Goal: Task Accomplishment & Management: Use online tool/utility

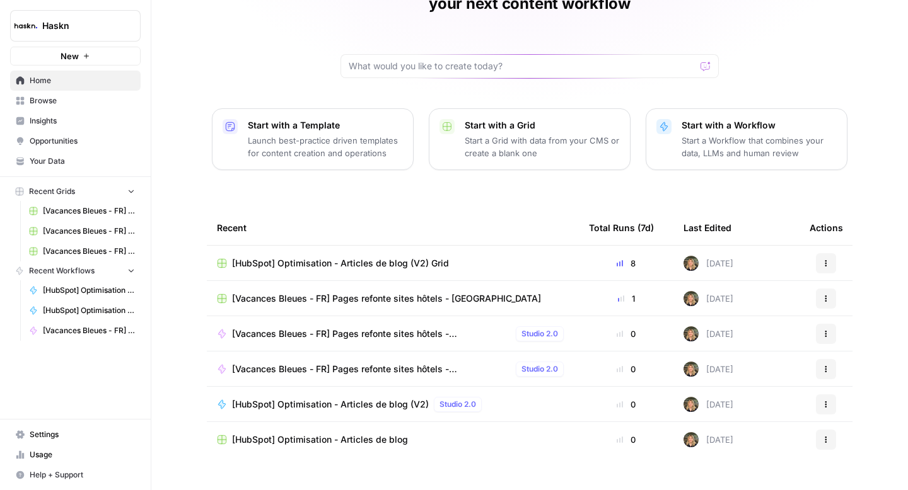
scroll to position [90, 0]
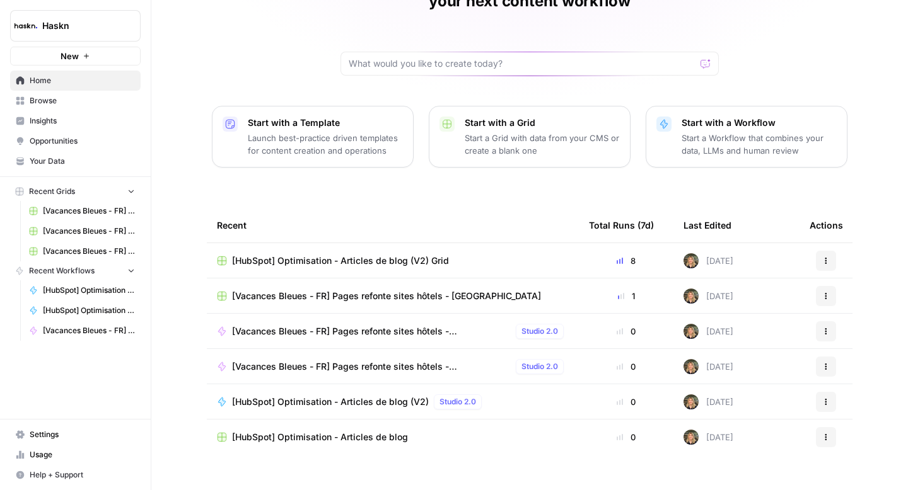
click at [318, 243] on td "[HubSpot] Optimisation - Articles de blog (V2) Grid" at bounding box center [393, 260] width 372 height 35
click at [318, 255] on span "[HubSpot] Optimisation - Articles de blog (V2) Grid" at bounding box center [340, 261] width 217 height 13
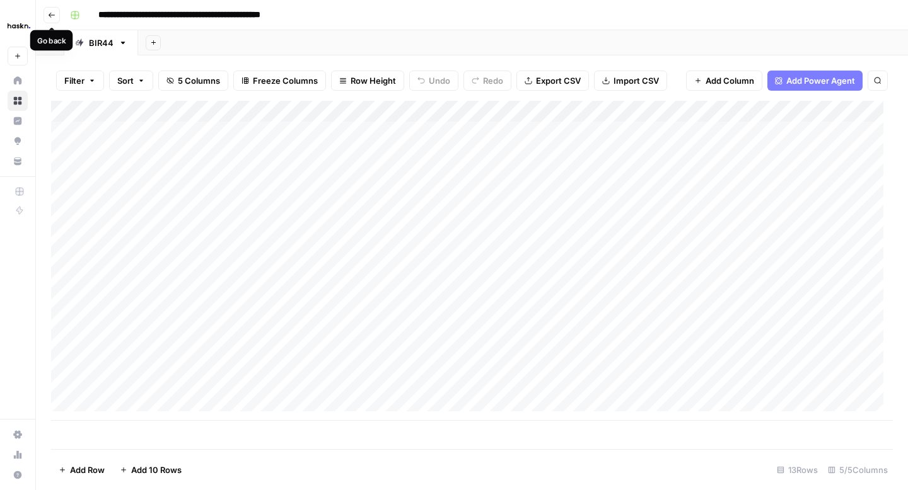
click at [49, 20] on button "Go back" at bounding box center [52, 15] width 16 height 16
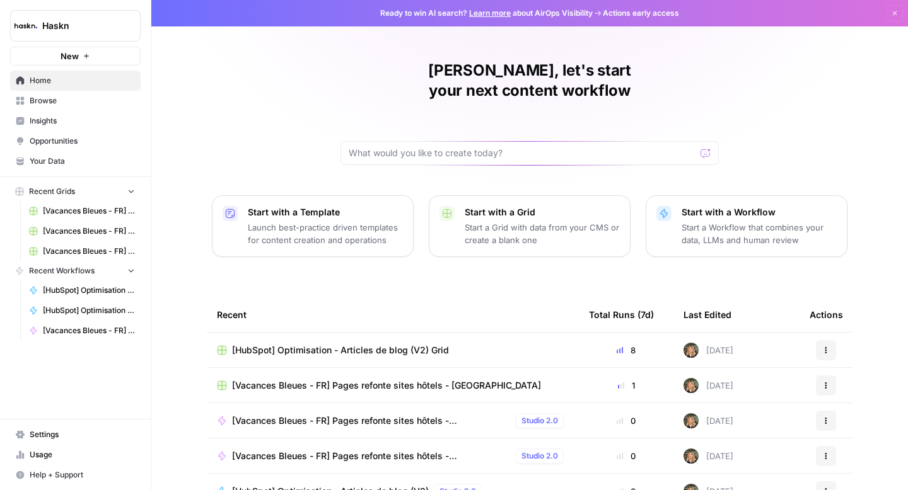
click at [50, 97] on span "Browse" at bounding box center [82, 100] width 105 height 11
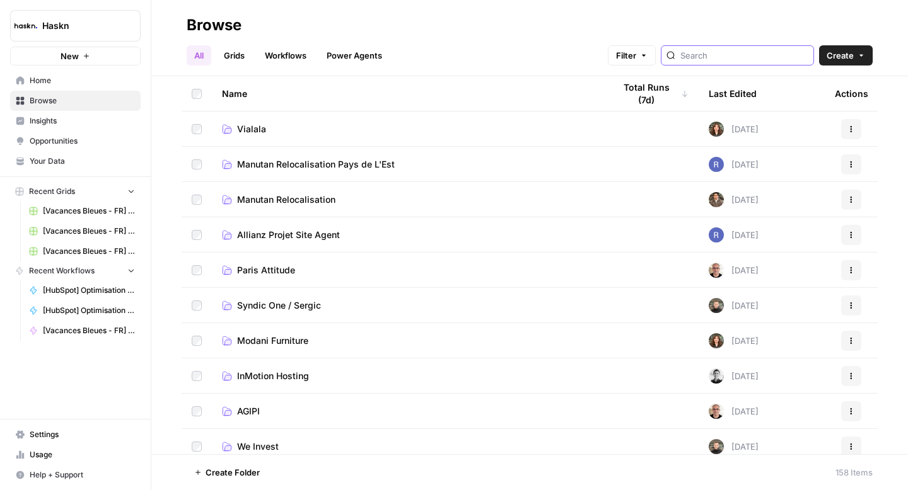
click at [725, 50] on input "search" at bounding box center [744, 55] width 128 height 13
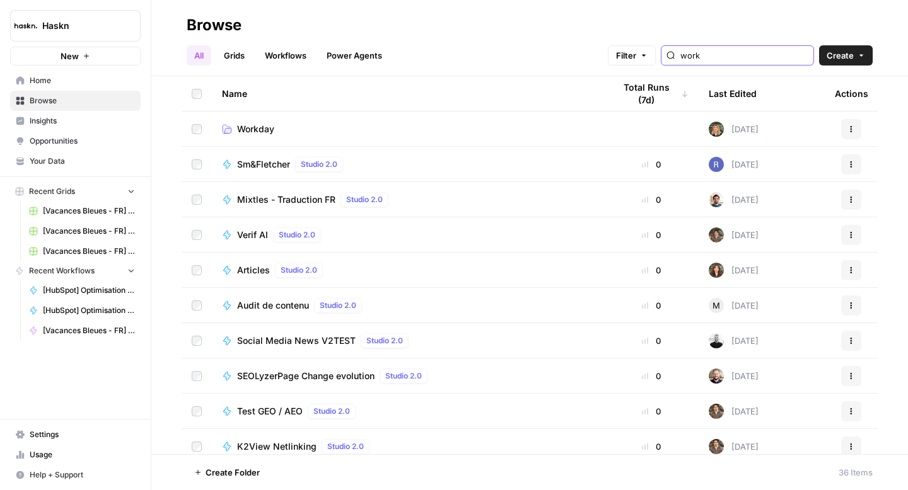
type input "work"
click at [253, 131] on span "Workday" at bounding box center [255, 129] width 37 height 13
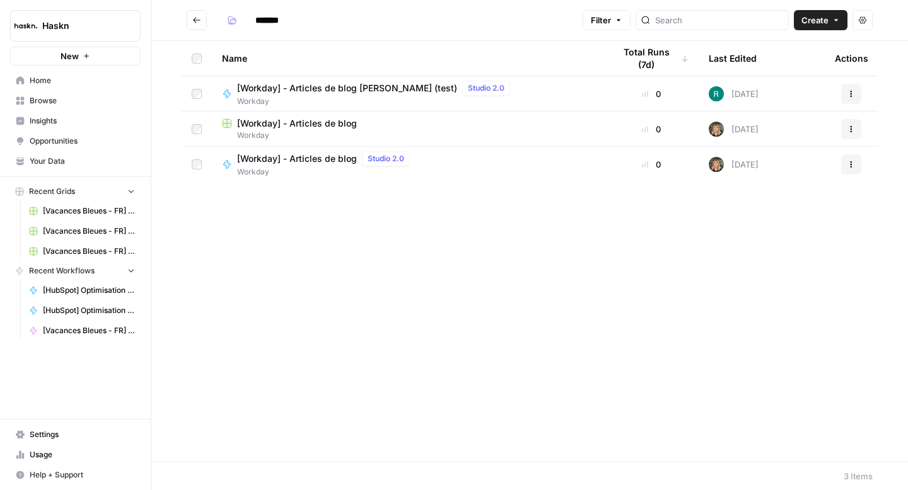
click at [311, 160] on span "[Workday] - Articles de blog" at bounding box center [297, 159] width 120 height 13
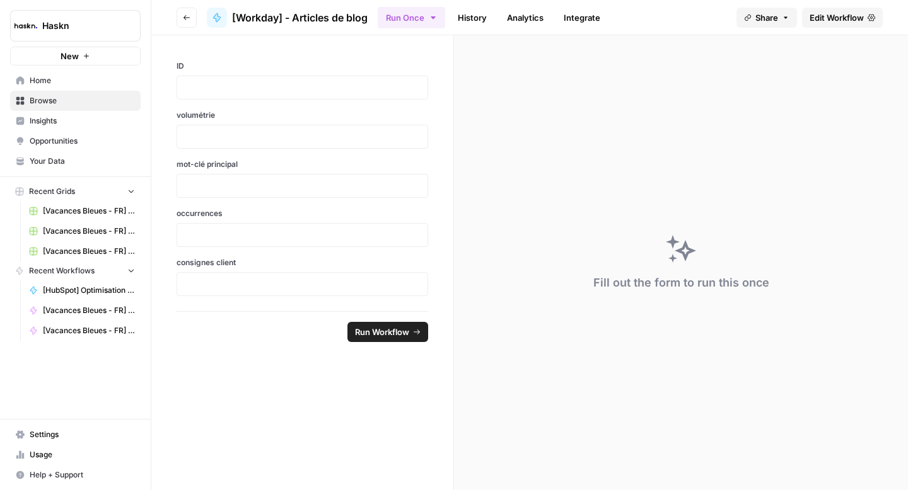
click at [825, 21] on span "Edit Workflow" at bounding box center [836, 17] width 54 height 13
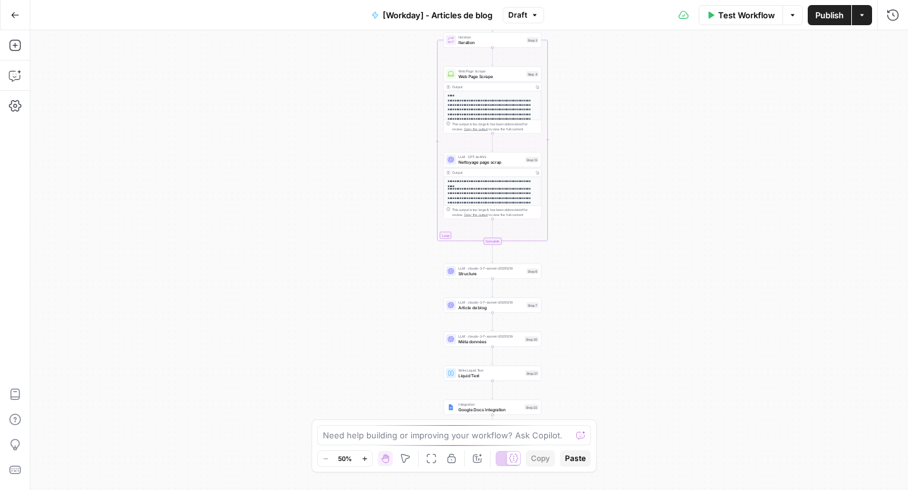
scroll to position [104, 0]
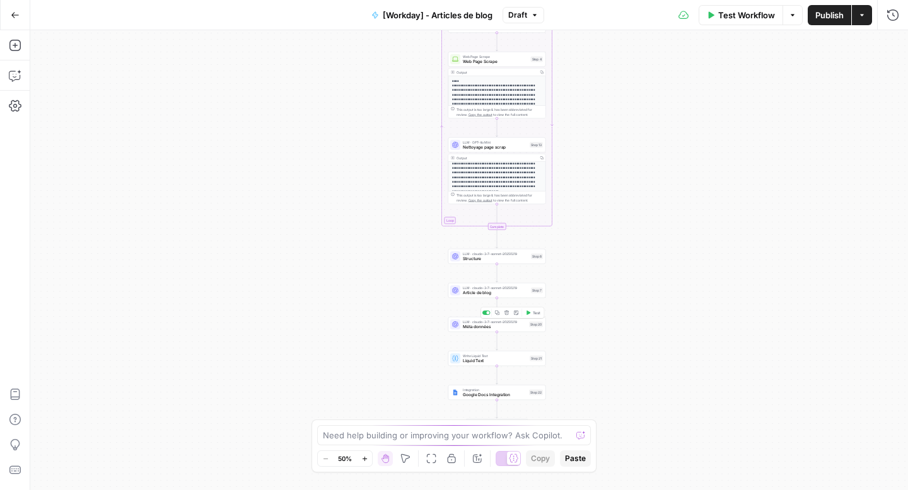
click at [485, 326] on span "Méta données" at bounding box center [495, 327] width 64 height 6
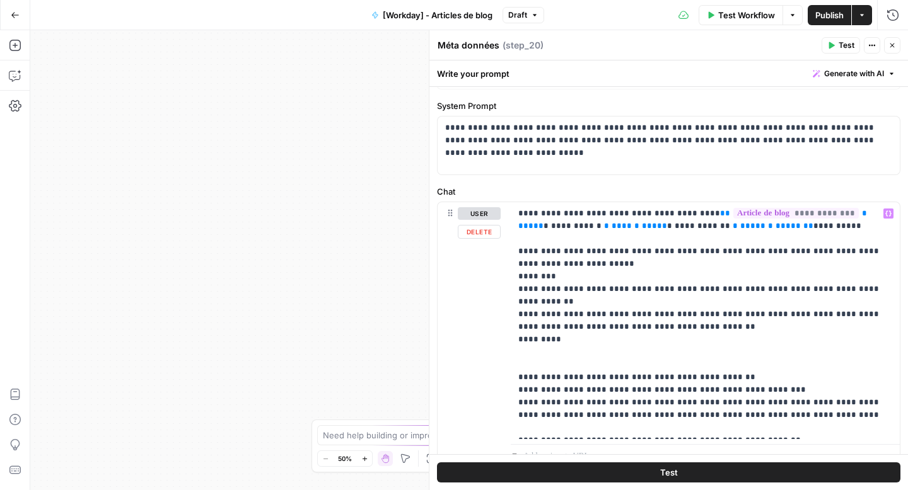
scroll to position [42, 0]
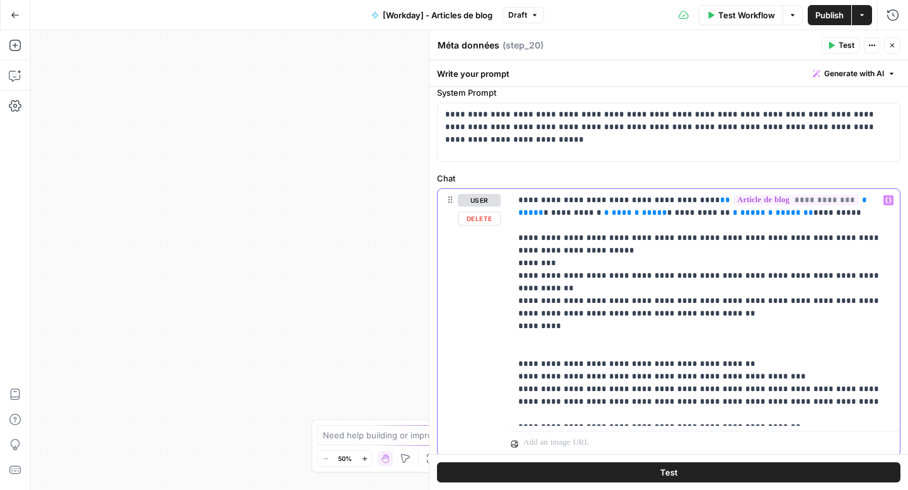
drag, startPoint x: 517, startPoint y: 264, endPoint x: 578, endPoint y: 318, distance: 81.7
click at [578, 318] on div "**********" at bounding box center [705, 307] width 389 height 237
copy p "**********"
